Goal: Find specific page/section: Find specific page/section

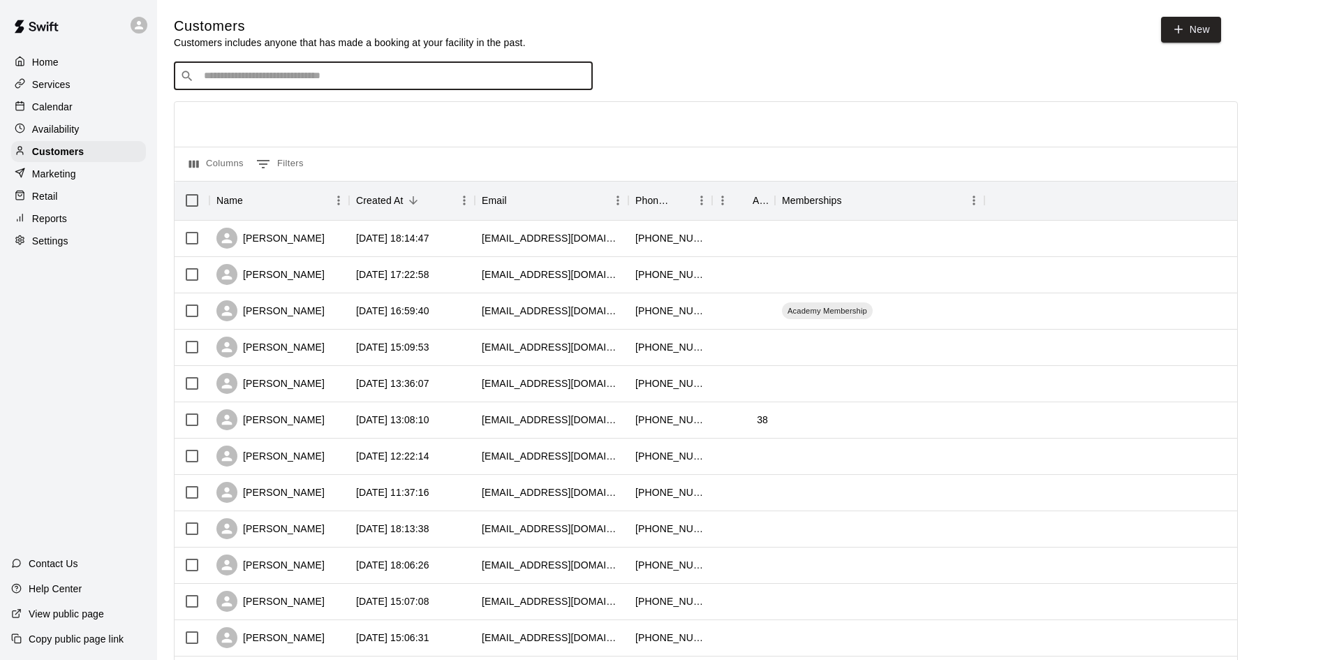
scroll to position [349, 0]
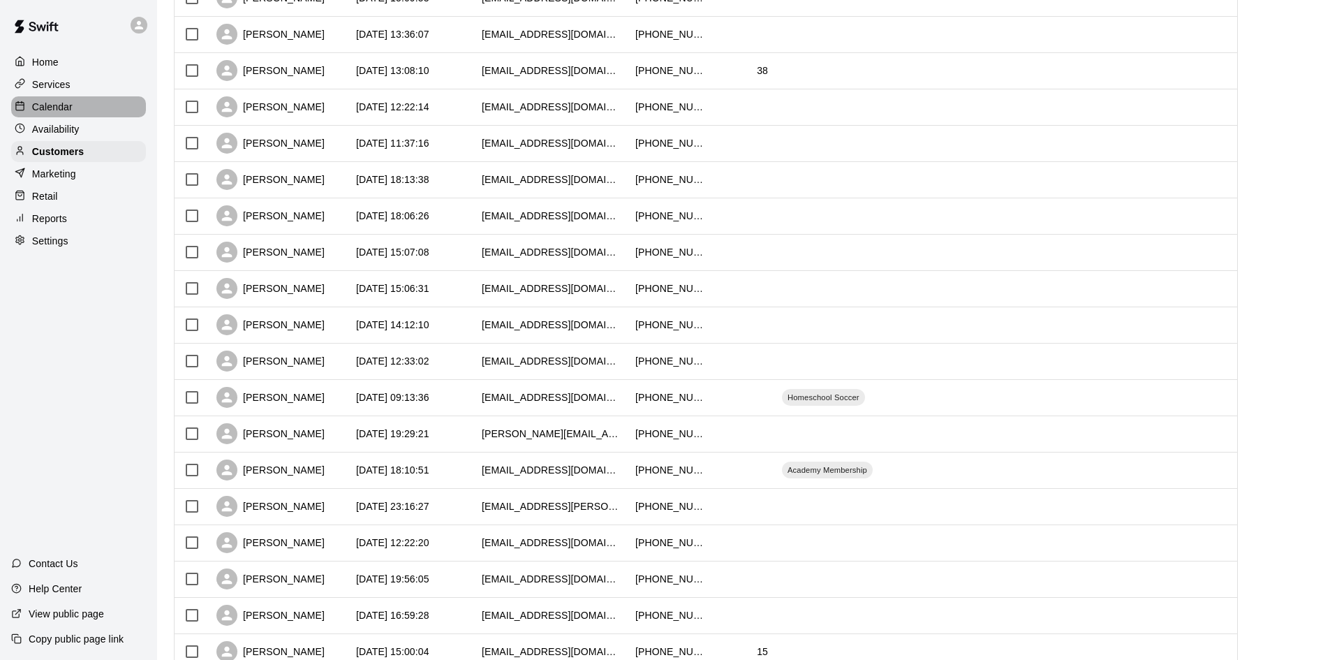
click at [73, 108] on div "Calendar" at bounding box center [78, 106] width 135 height 21
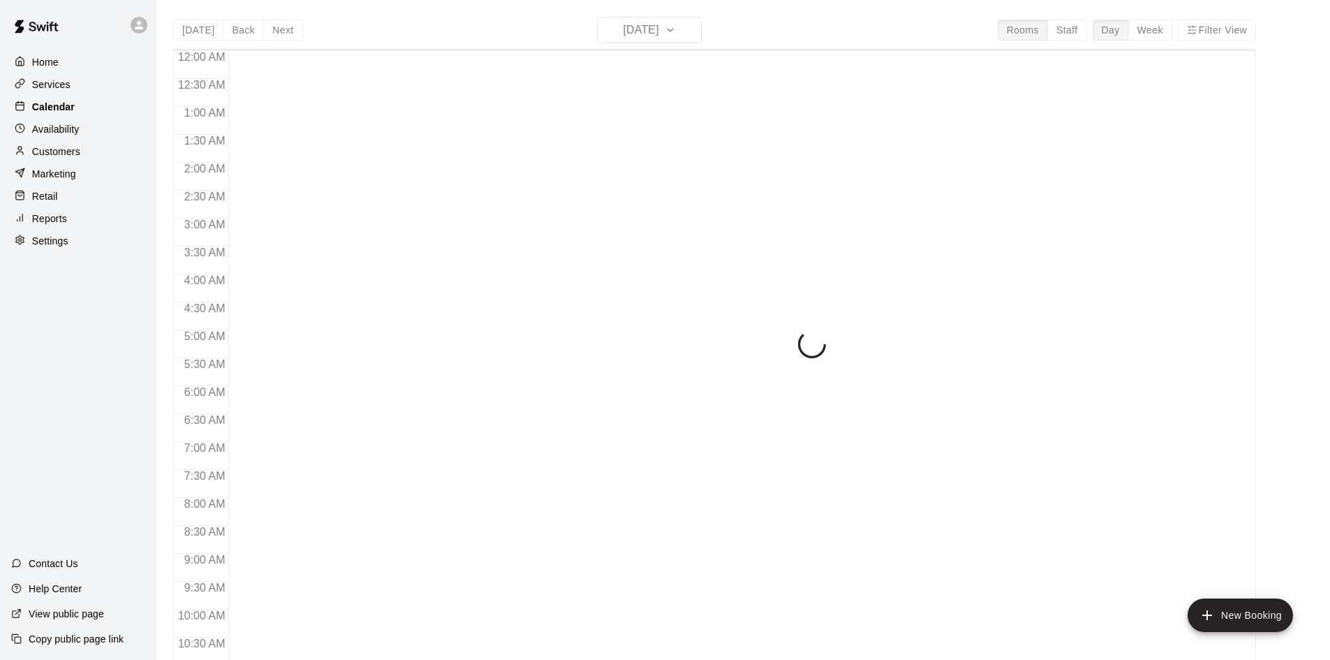
scroll to position [716, 0]
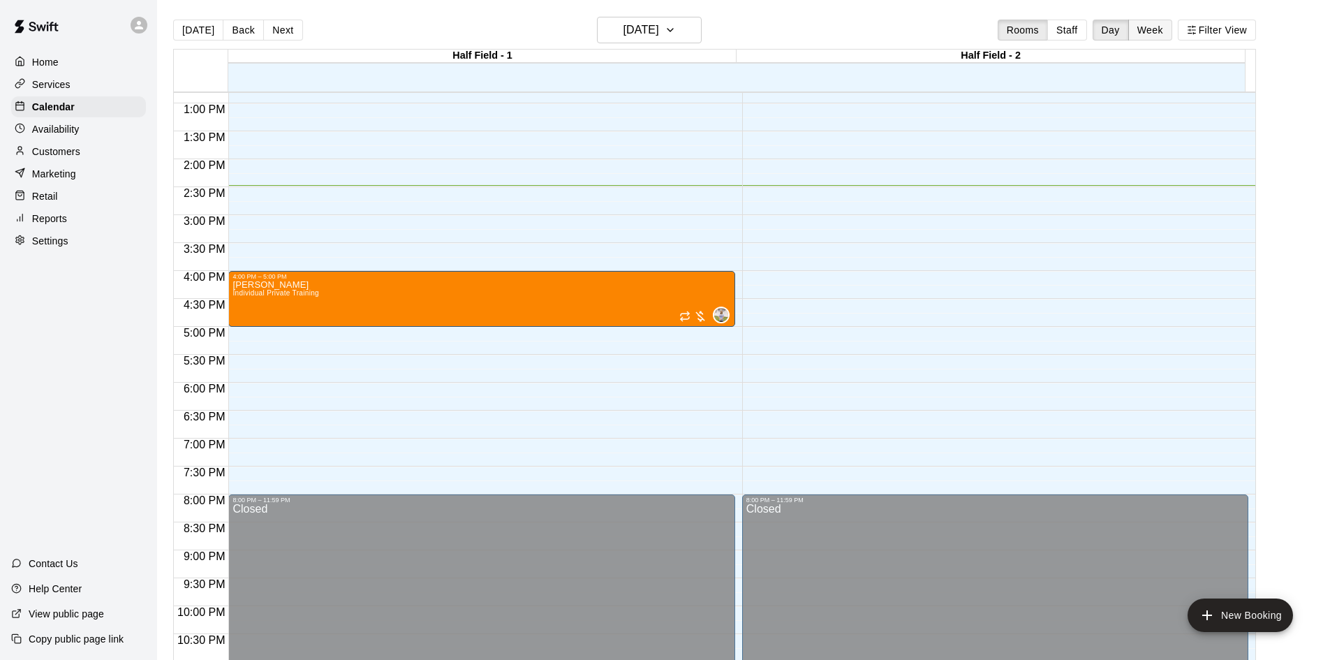
click at [1155, 31] on button "Week" at bounding box center [1150, 30] width 44 height 21
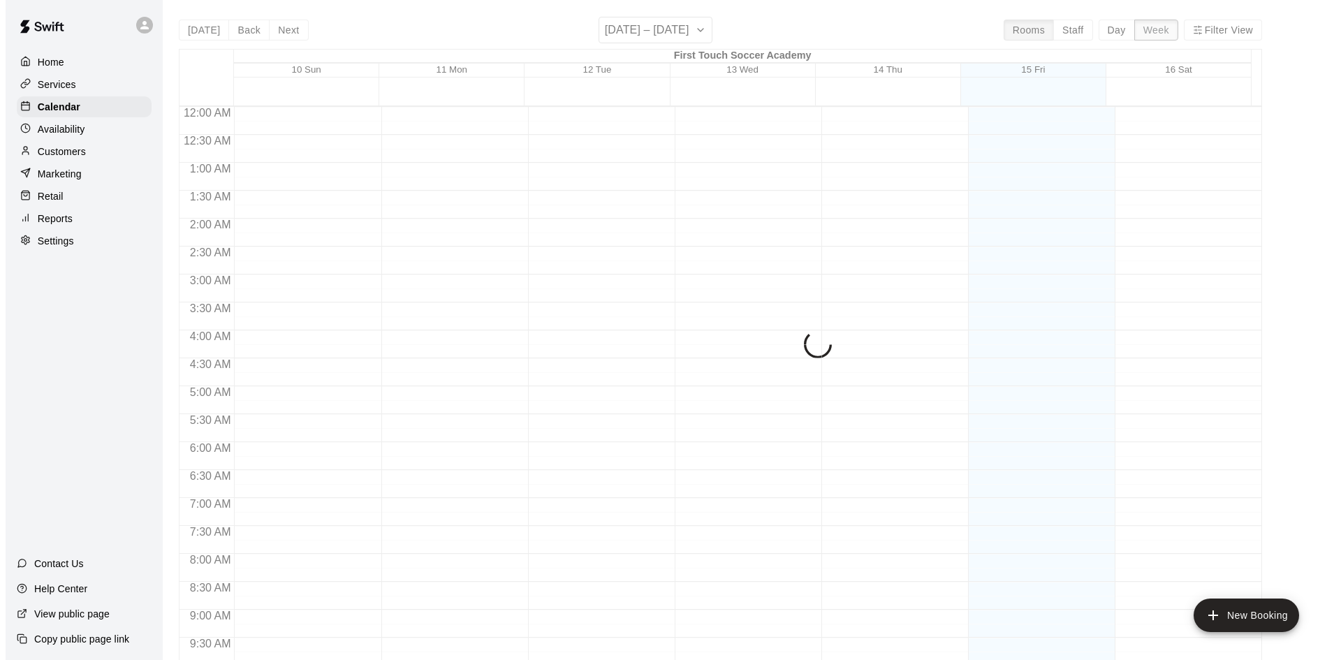
scroll to position [774, 0]
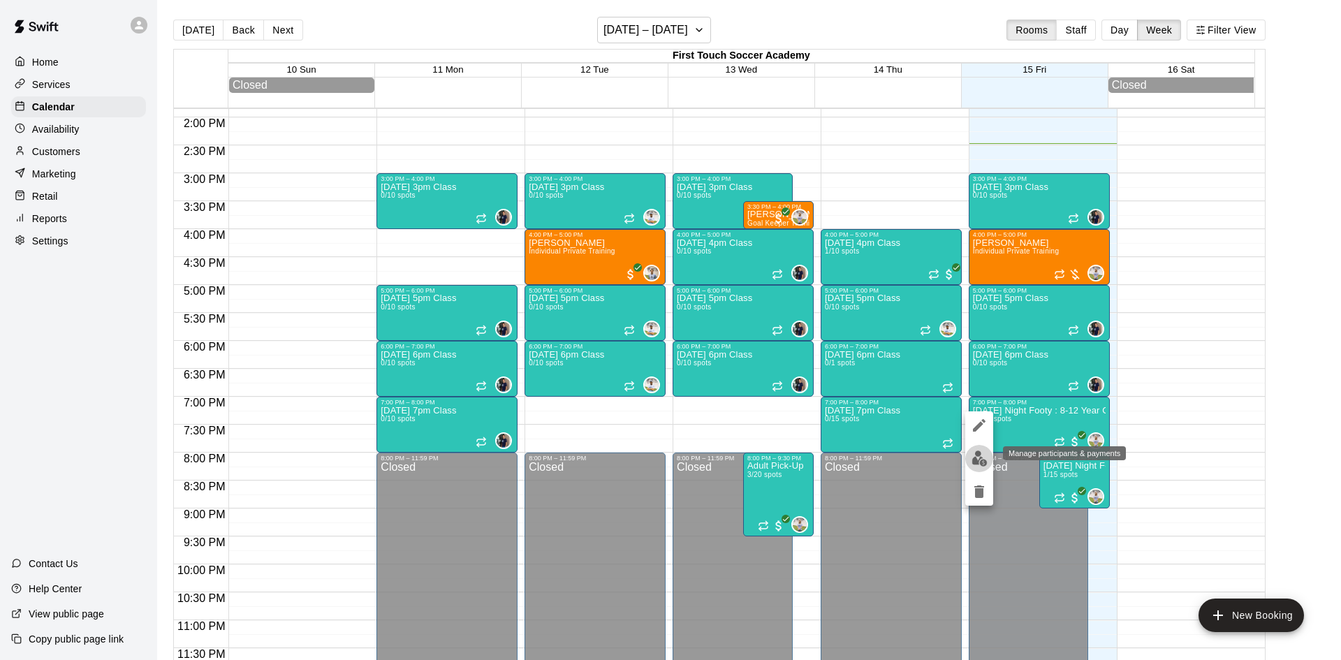
click at [975, 452] on img "edit" at bounding box center [979, 458] width 16 height 16
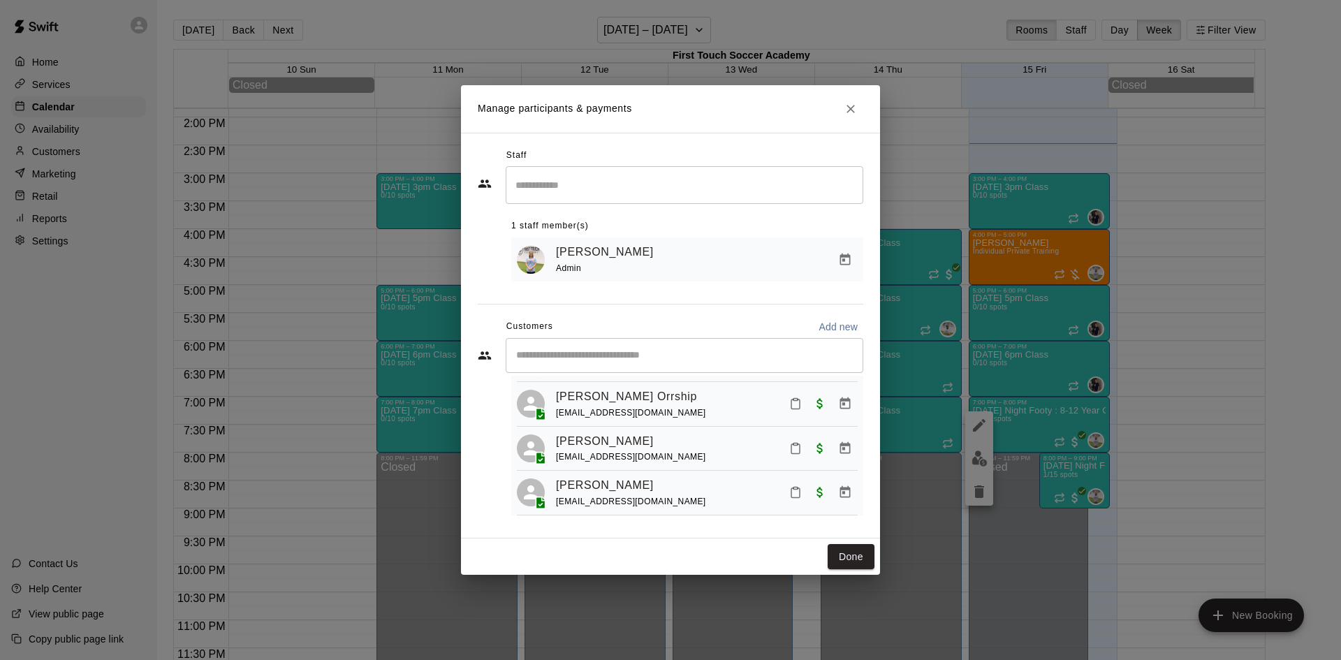
scroll to position [632, 0]
drag, startPoint x: 850, startPoint y: 559, endPoint x: 55, endPoint y: 385, distance: 813.5
click at [843, 559] on button "Done" at bounding box center [850, 557] width 47 height 26
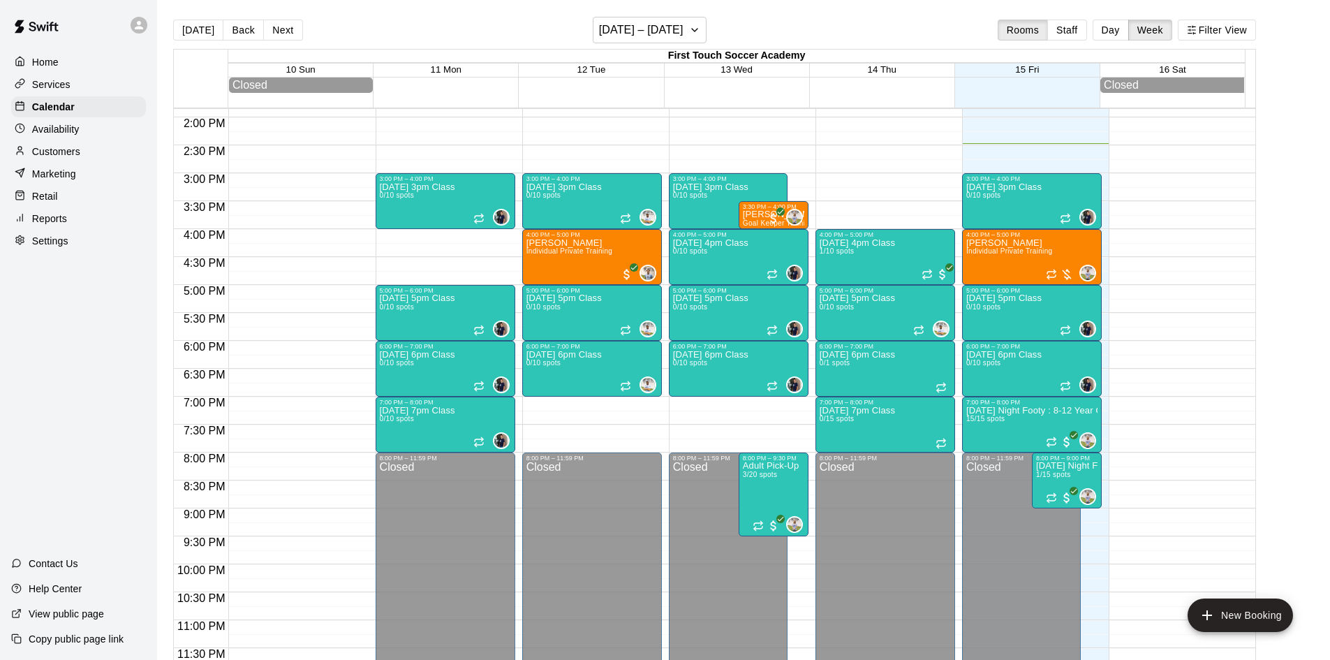
click at [275, 24] on button "Next" at bounding box center [282, 30] width 39 height 21
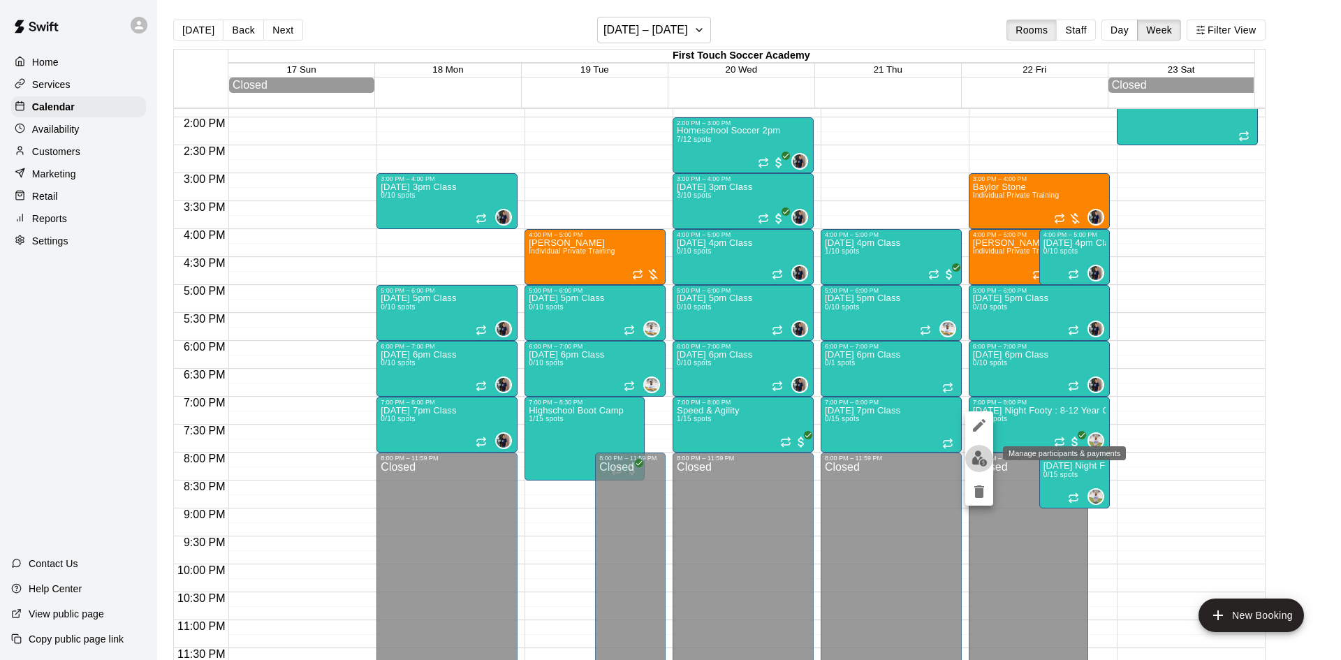
click at [972, 450] on img "edit" at bounding box center [979, 458] width 16 height 16
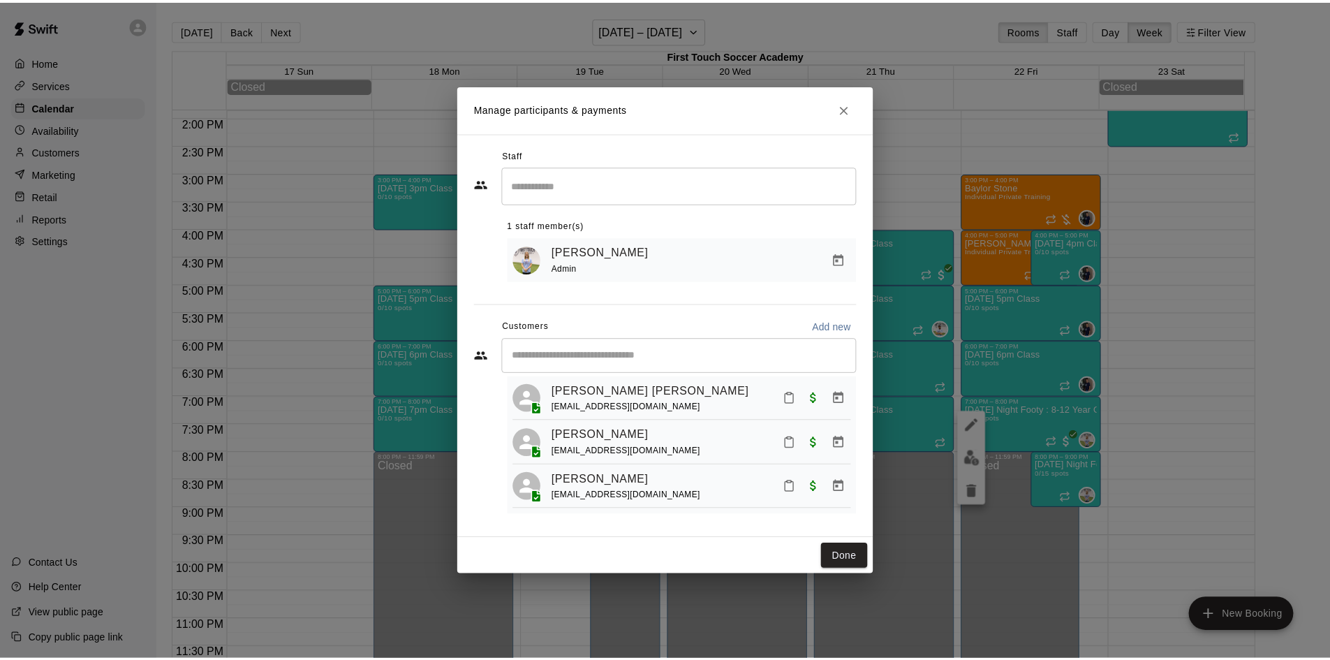
scroll to position [0, 0]
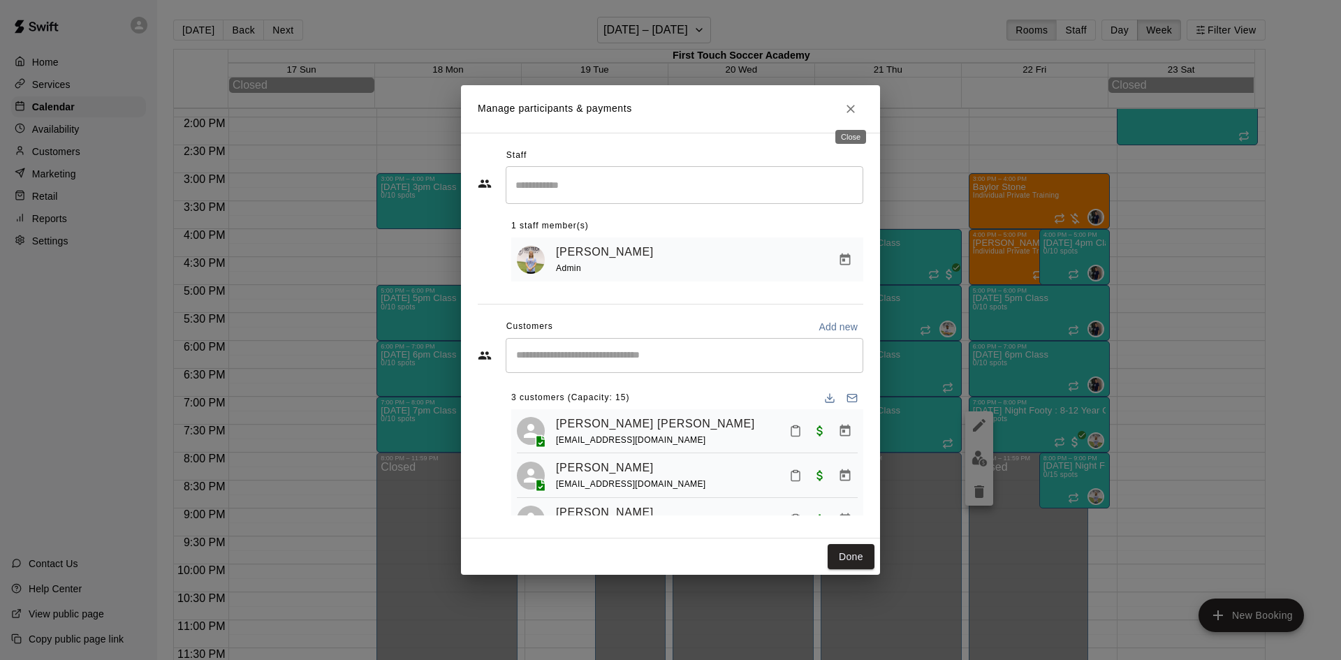
click at [850, 108] on icon "Close" at bounding box center [850, 109] width 8 height 8
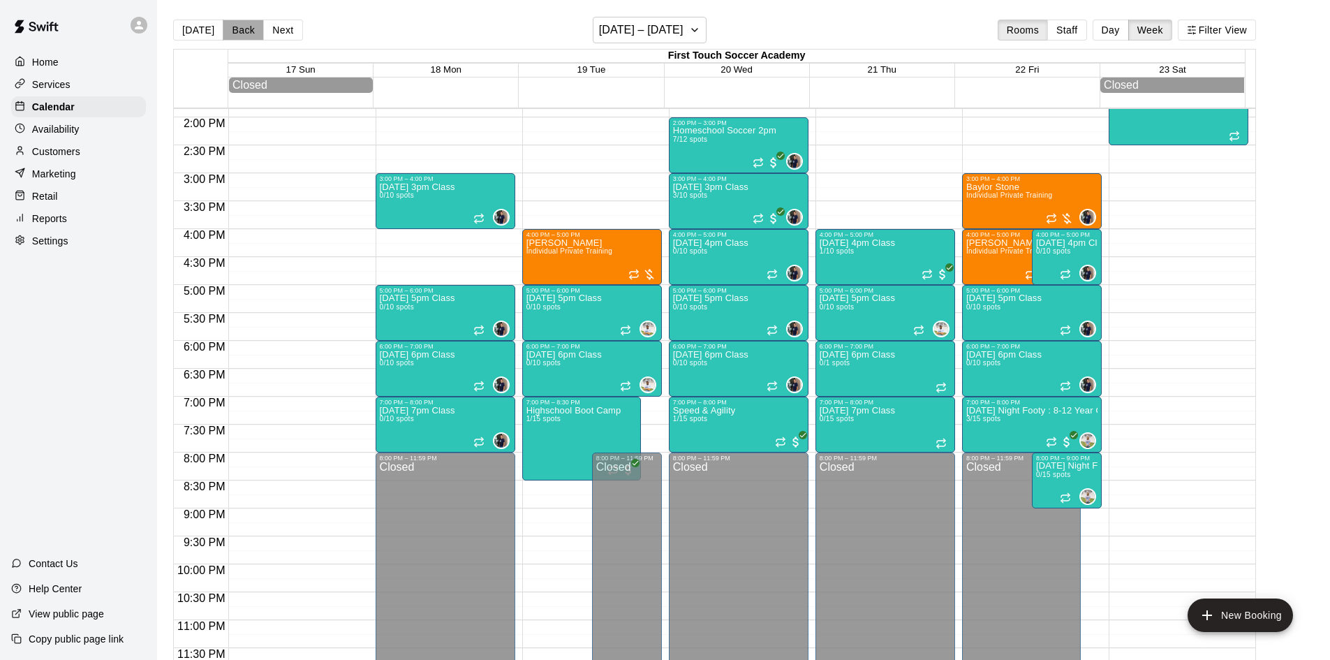
click at [250, 23] on button "Back" at bounding box center [243, 30] width 41 height 21
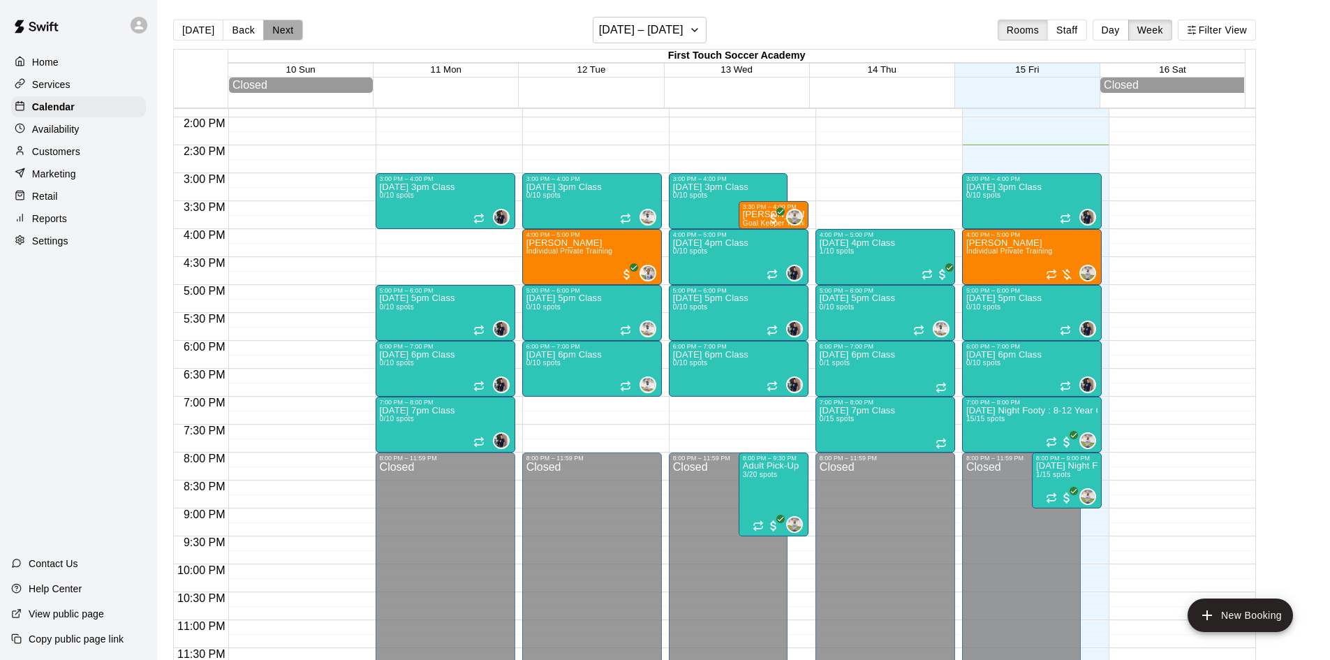
click at [281, 25] on button "Next" at bounding box center [282, 30] width 39 height 21
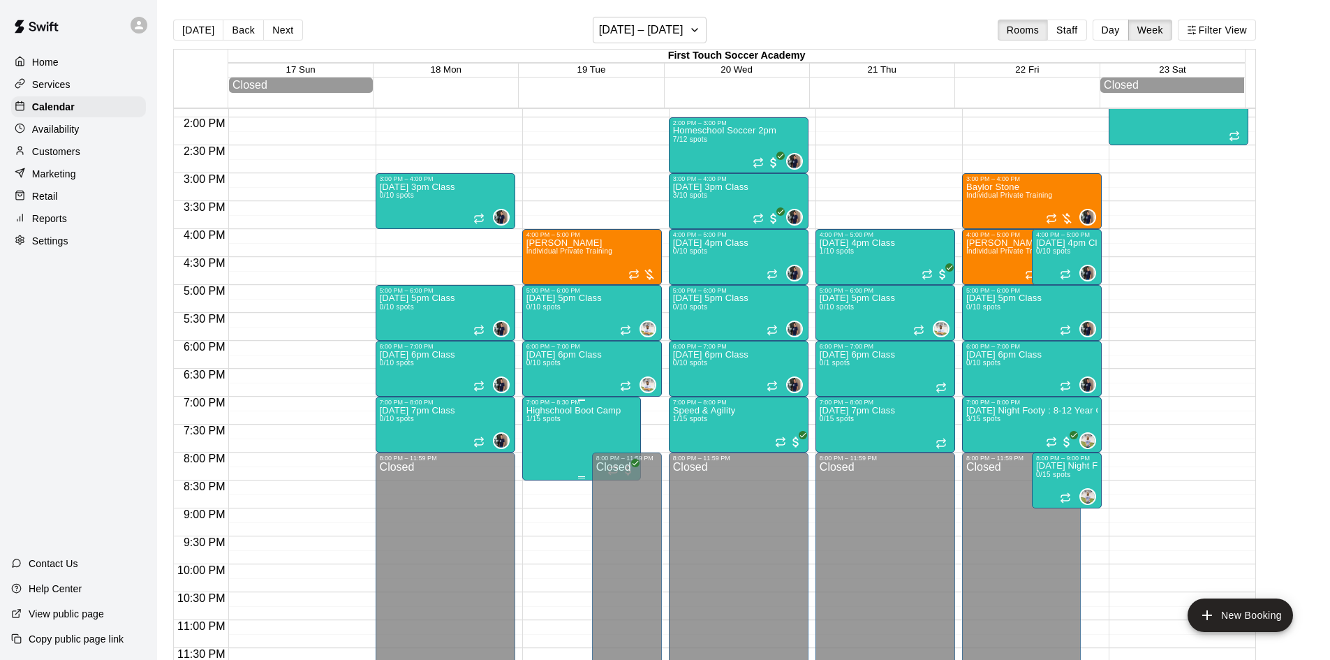
click at [548, 411] on p "Highschool Boot Camp" at bounding box center [573, 411] width 95 height 0
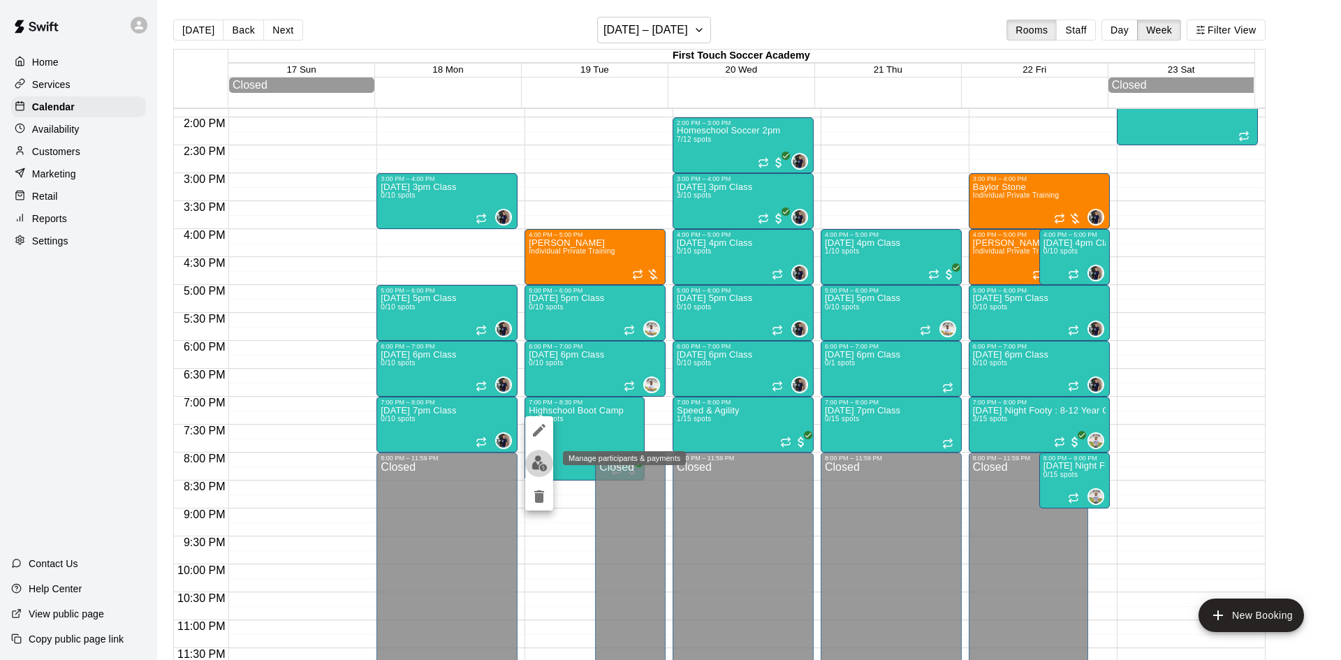
click at [537, 459] on img "edit" at bounding box center [539, 463] width 16 height 16
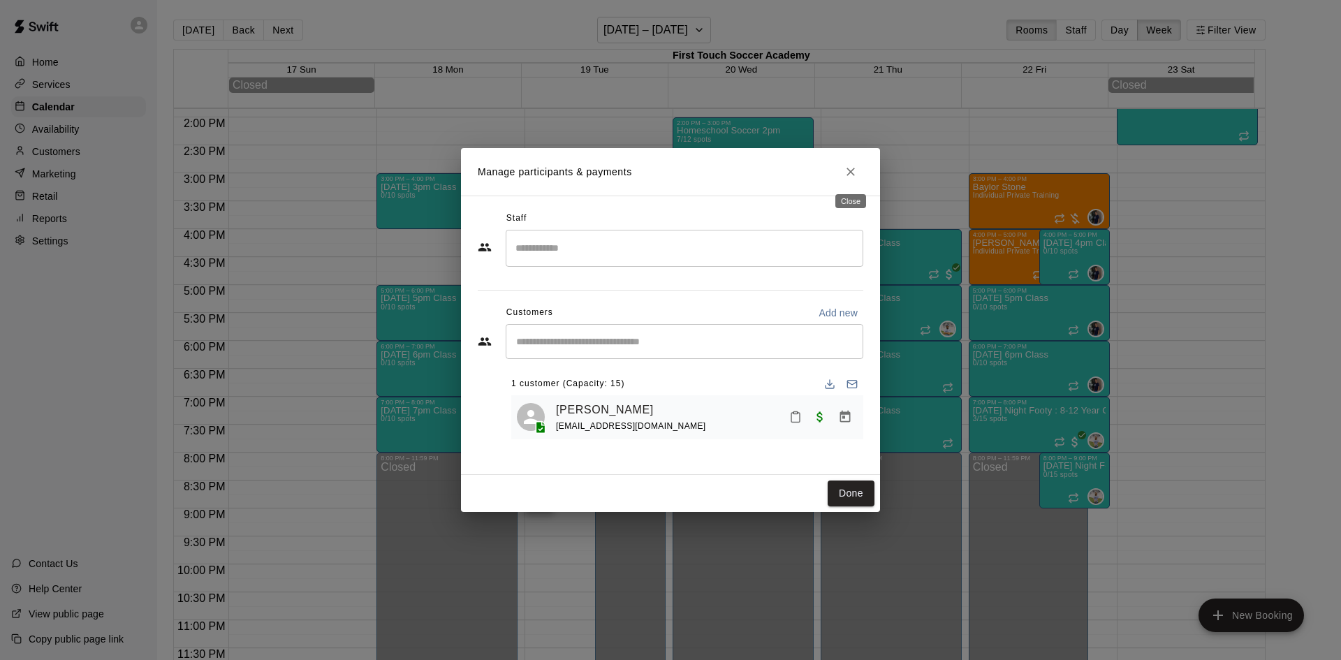
click at [855, 170] on icon "Close" at bounding box center [850, 172] width 14 height 14
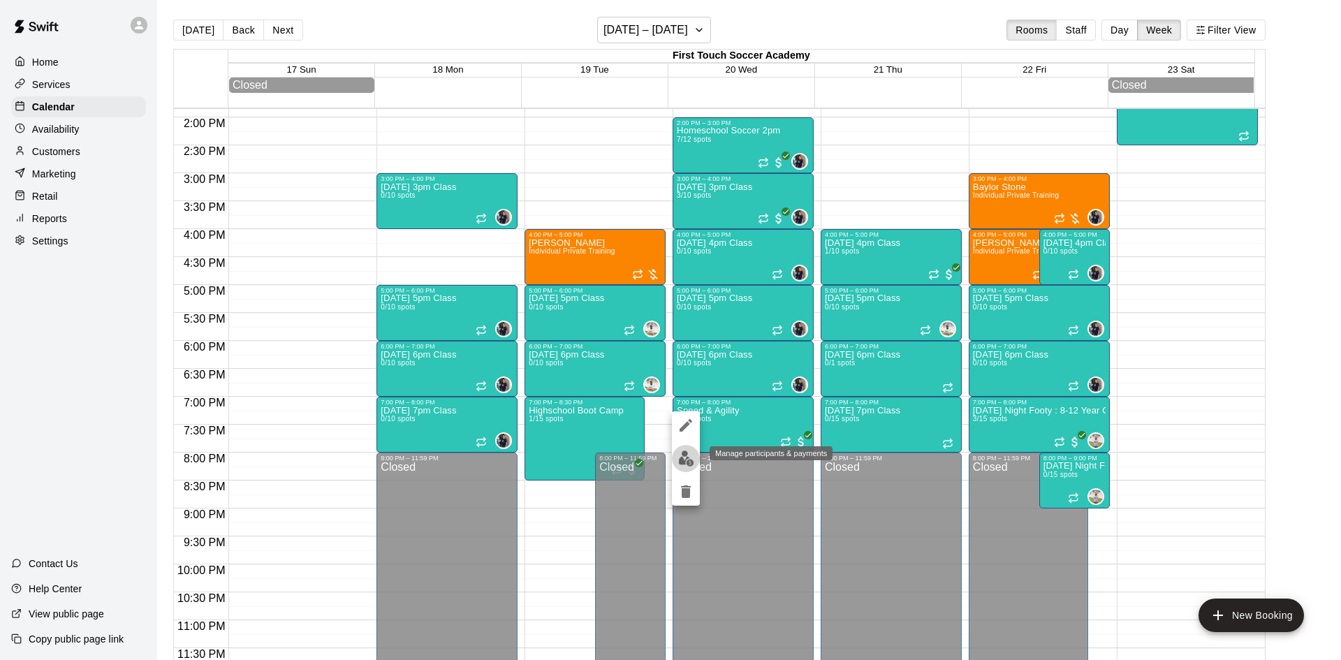
click at [684, 456] on img "edit" at bounding box center [686, 458] width 16 height 16
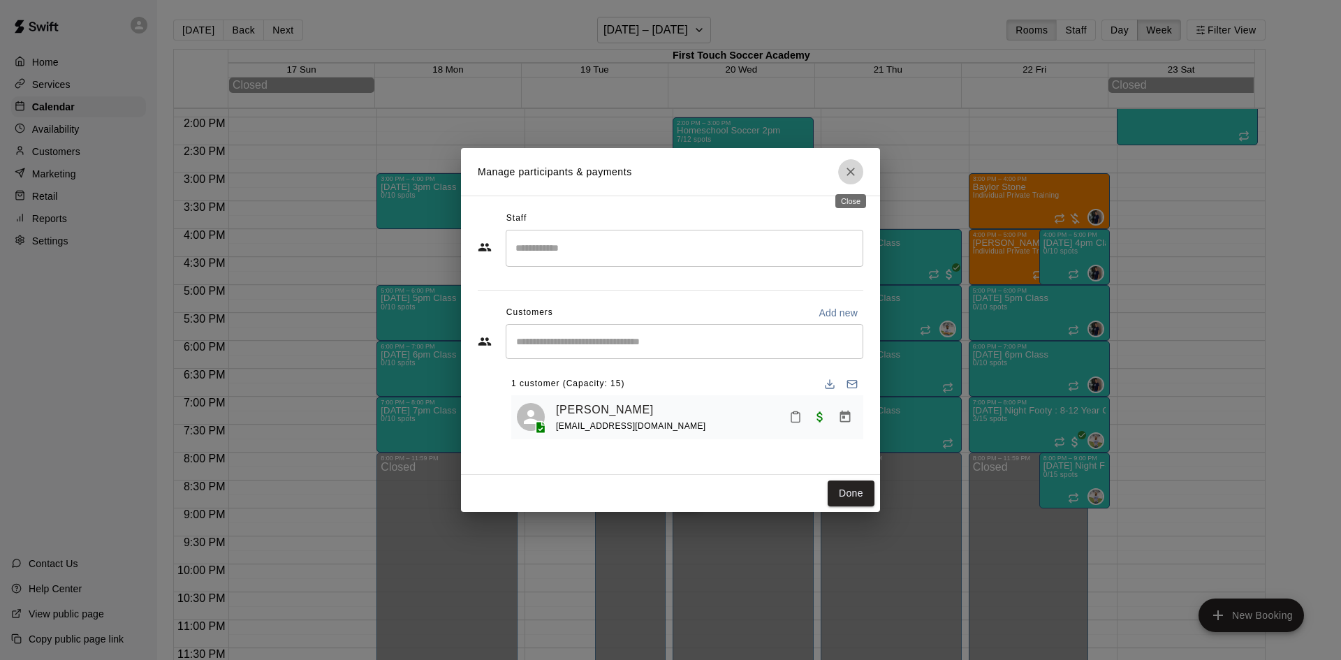
click at [848, 169] on icon "Close" at bounding box center [850, 172] width 14 height 14
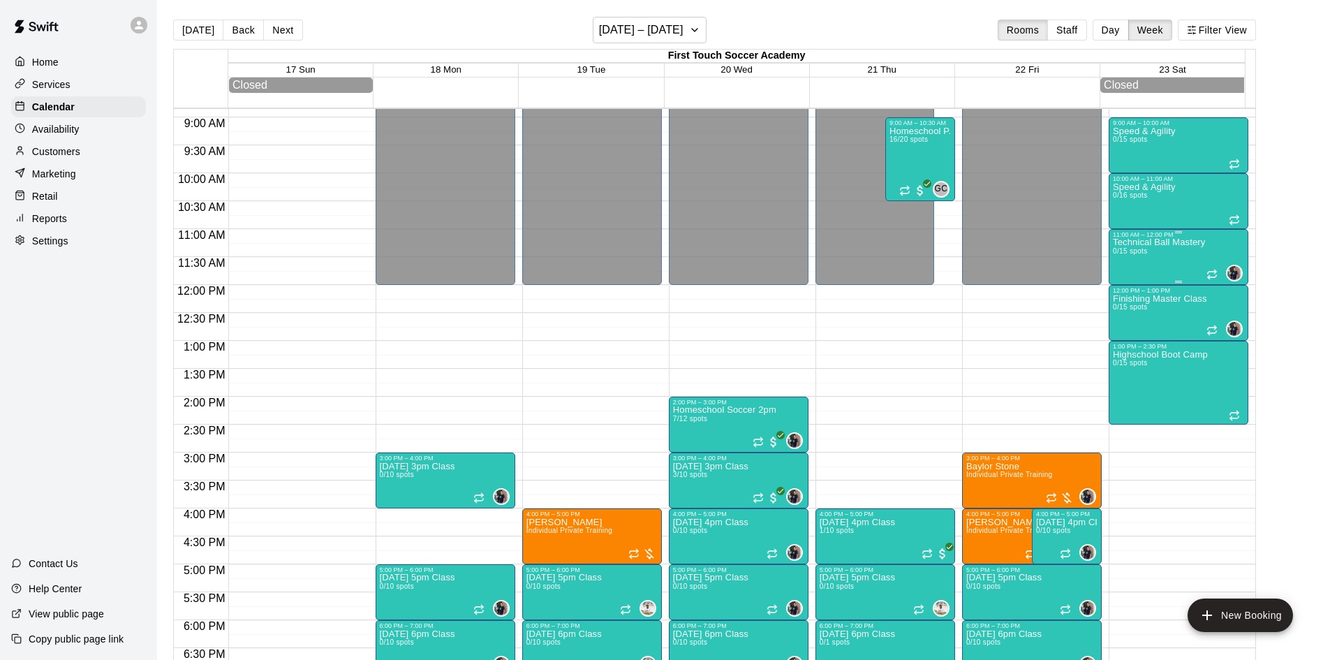
scroll to position [425, 0]
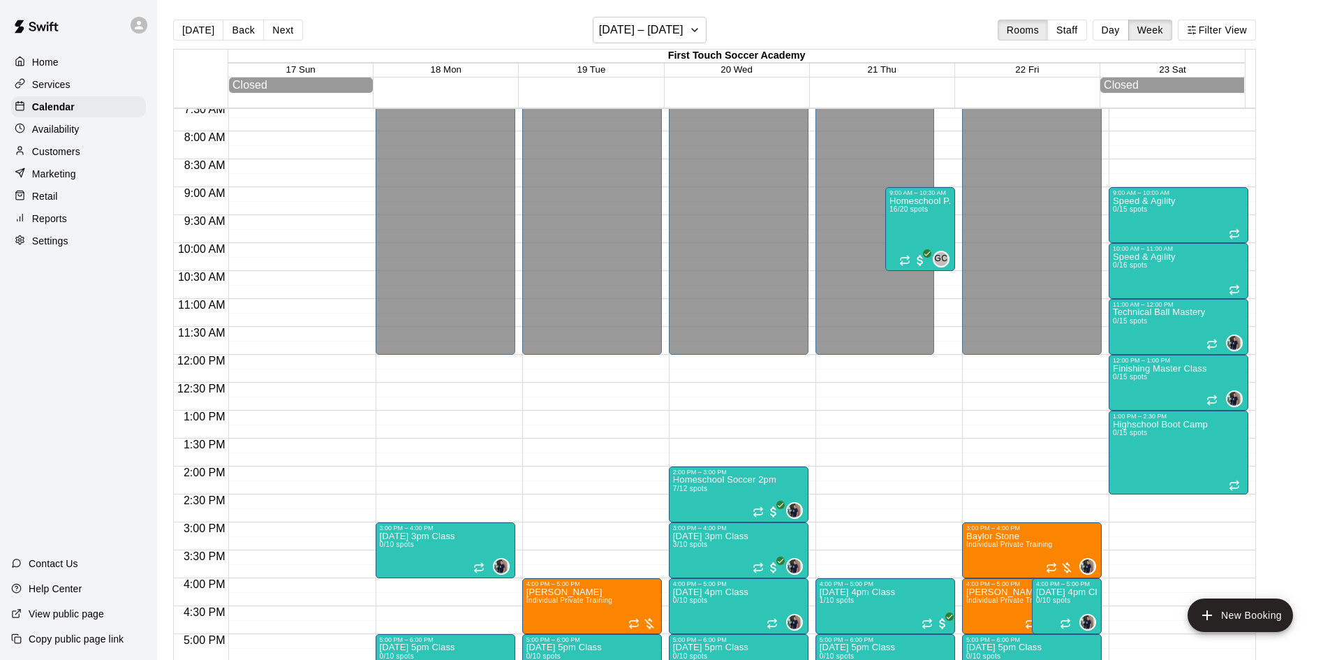
click at [68, 158] on p "Customers" at bounding box center [56, 152] width 48 height 14
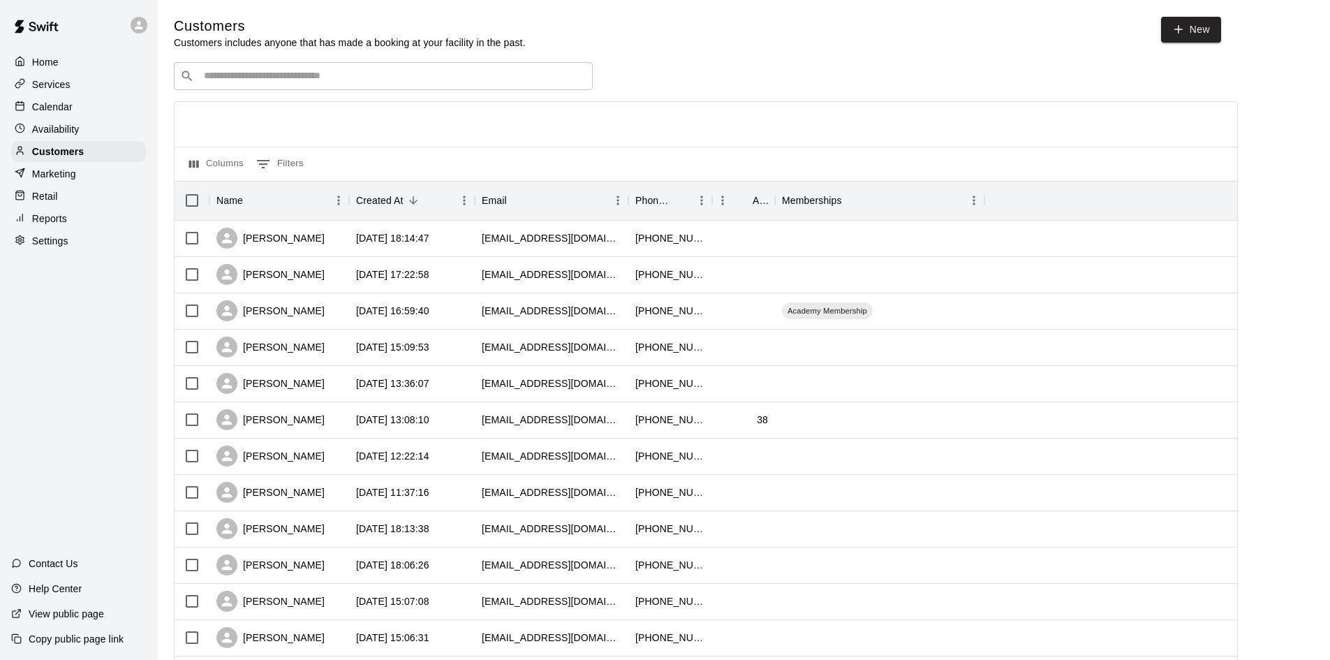
drag, startPoint x: 91, startPoint y: 72, endPoint x: 145, endPoint y: 227, distance: 164.3
click at [64, 108] on p "Calendar" at bounding box center [52, 107] width 40 height 14
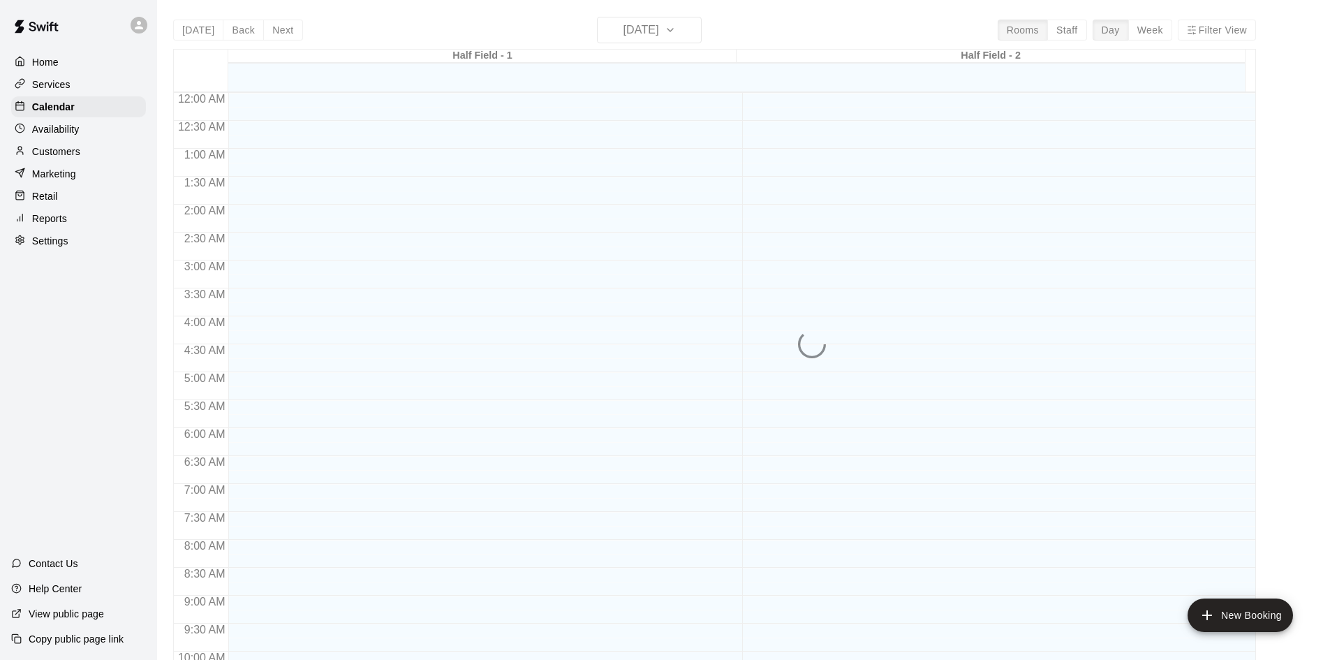
scroll to position [716, 0]
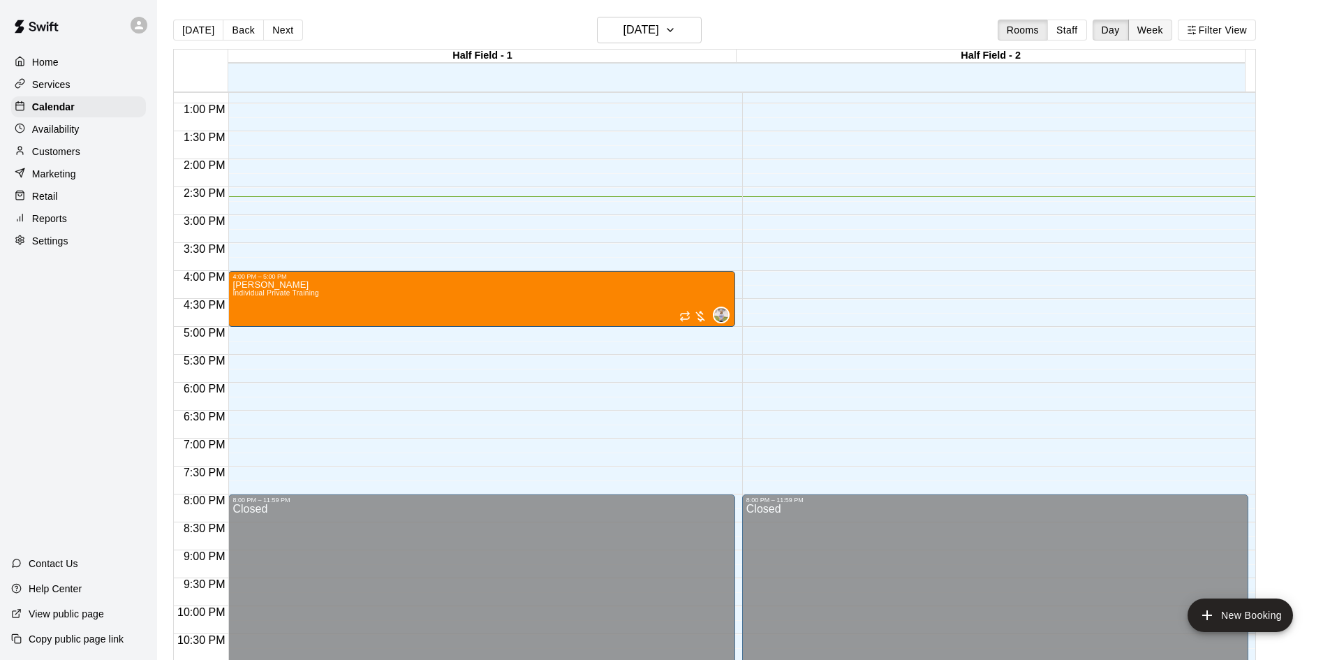
click at [1158, 27] on button "Week" at bounding box center [1150, 30] width 44 height 21
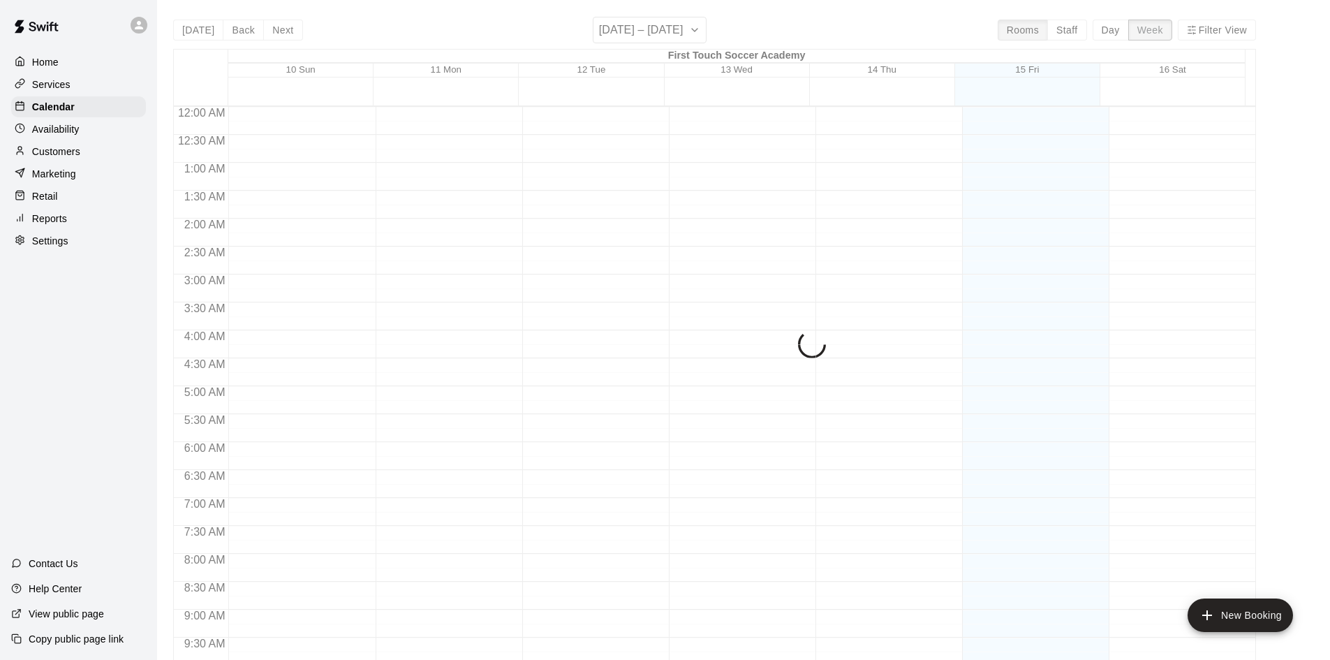
scroll to position [774, 0]
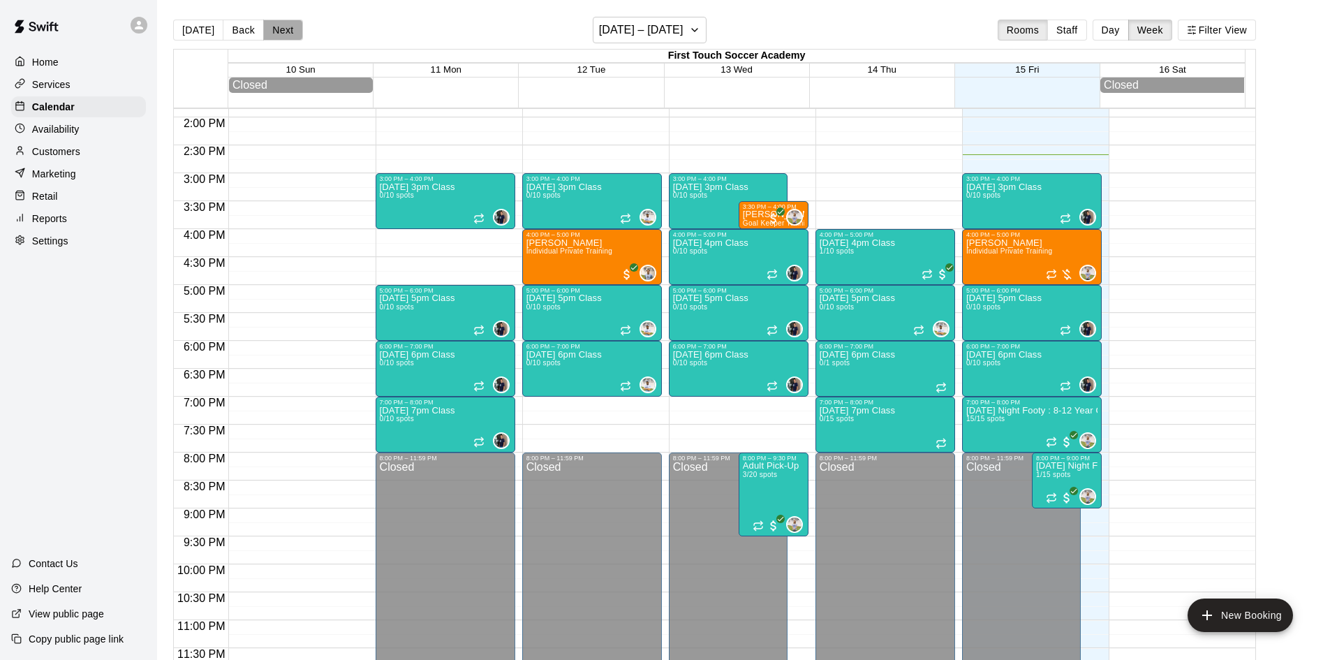
click at [286, 31] on button "Next" at bounding box center [282, 30] width 39 height 21
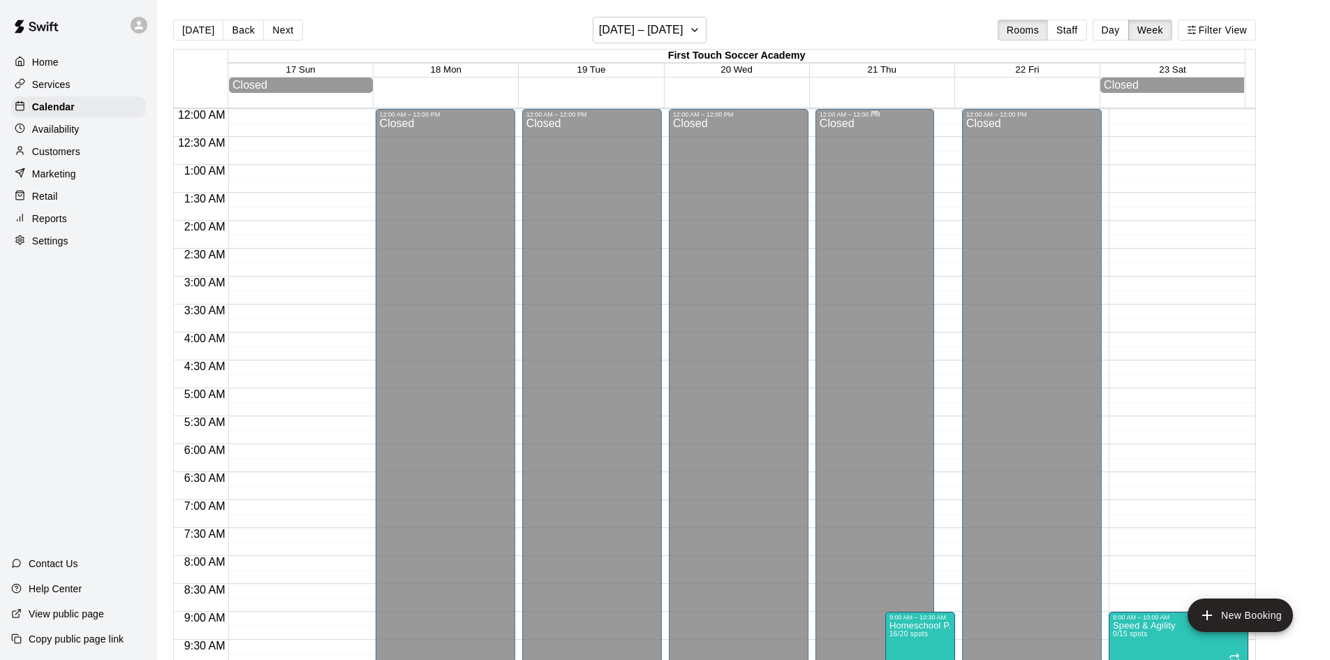
scroll to position [279, 0]
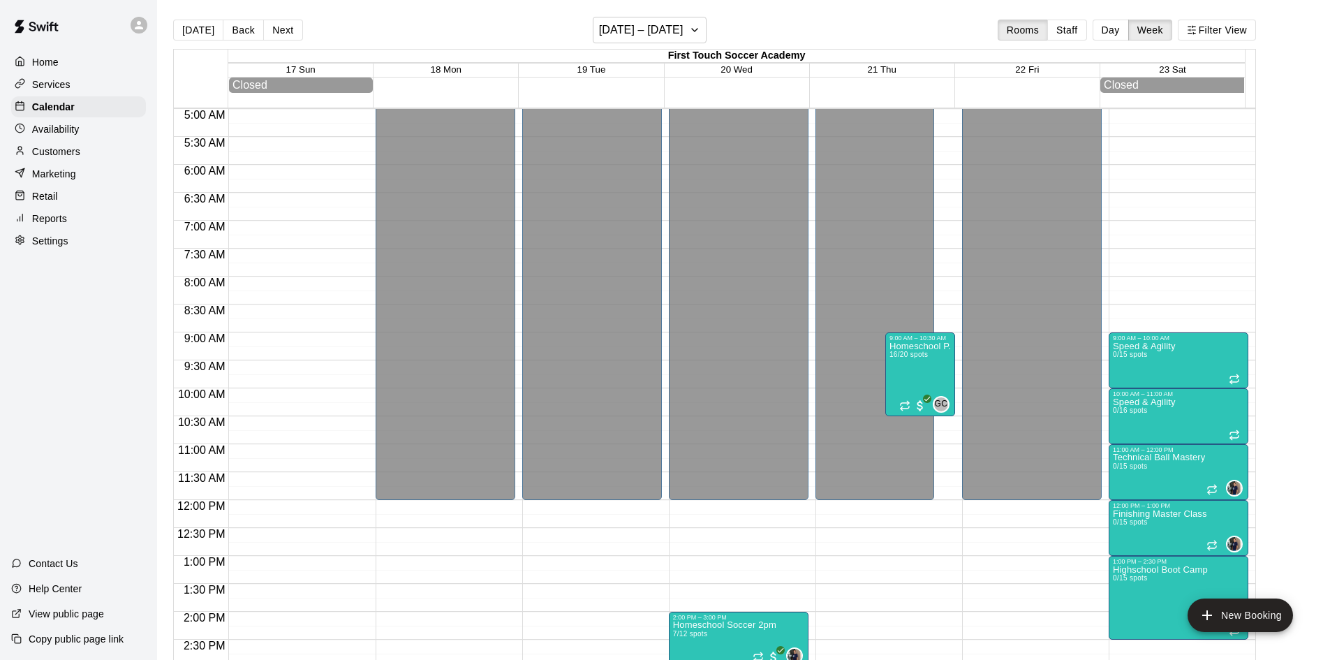
click at [54, 156] on p "Customers" at bounding box center [56, 152] width 48 height 14
